Goal: Obtain resource: Download file/media

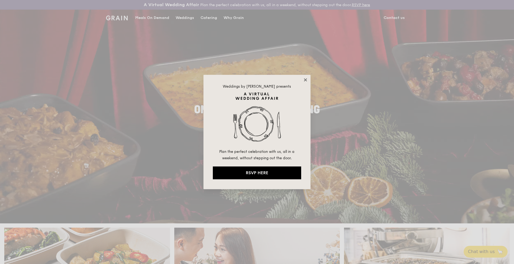
click at [307, 80] on icon at bounding box center [305, 80] width 5 height 5
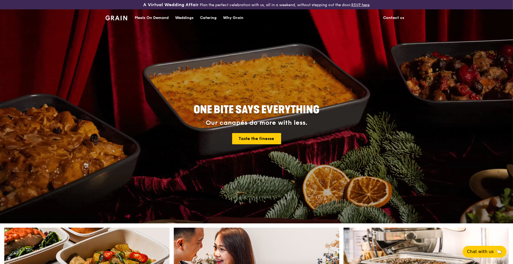
click at [206, 17] on div "Catering" at bounding box center [208, 18] width 17 height 16
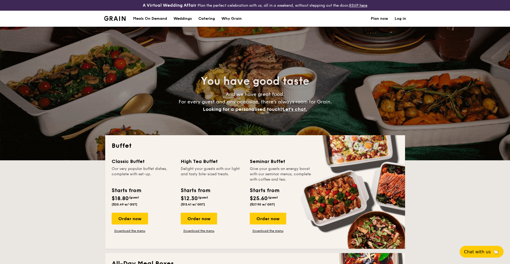
select select
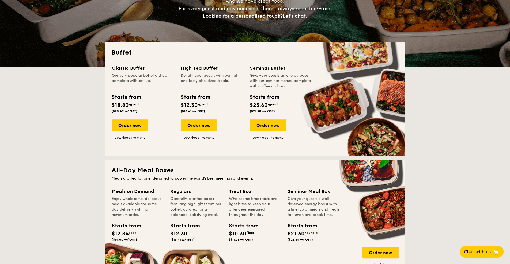
scroll to position [107, 0]
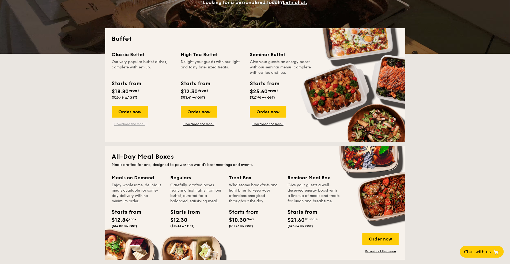
click at [140, 124] on link "Download the menu" at bounding box center [130, 124] width 36 height 4
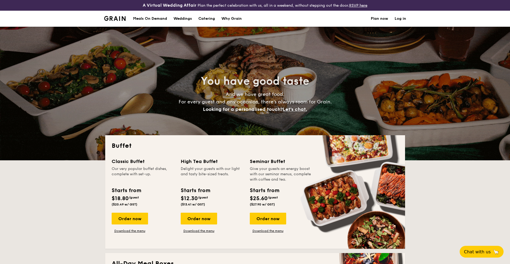
select select
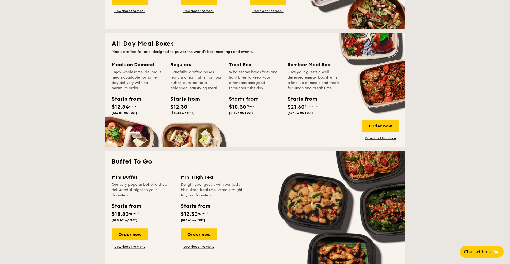
scroll to position [241, 0]
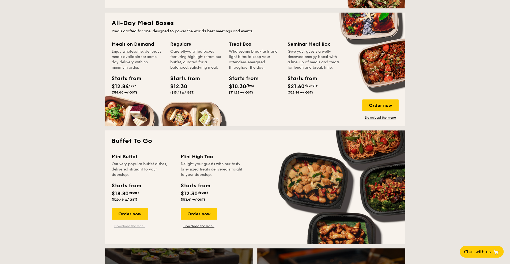
click at [142, 224] on link "Download the menu" at bounding box center [130, 226] width 36 height 4
